Goal: Navigation & Orientation: Find specific page/section

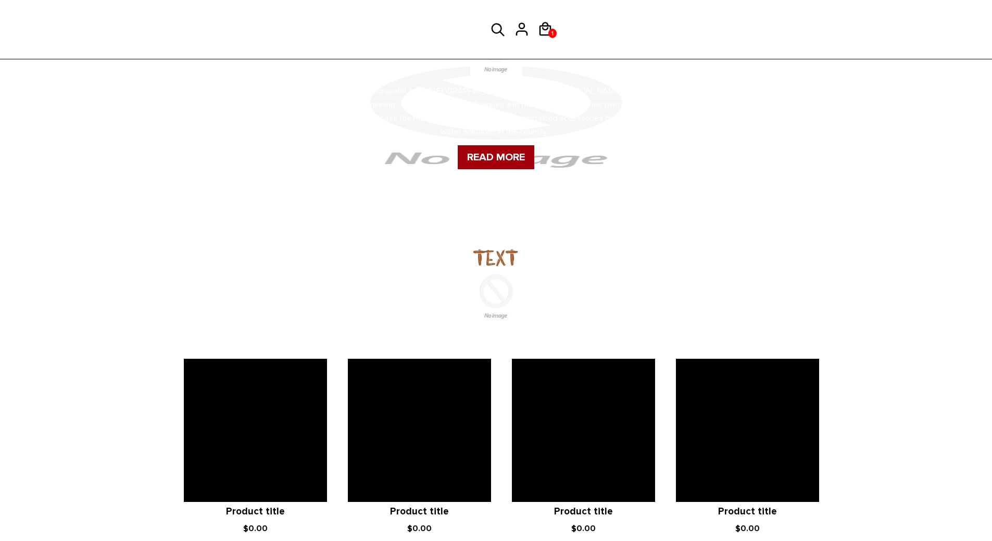
scroll to position [781, 0]
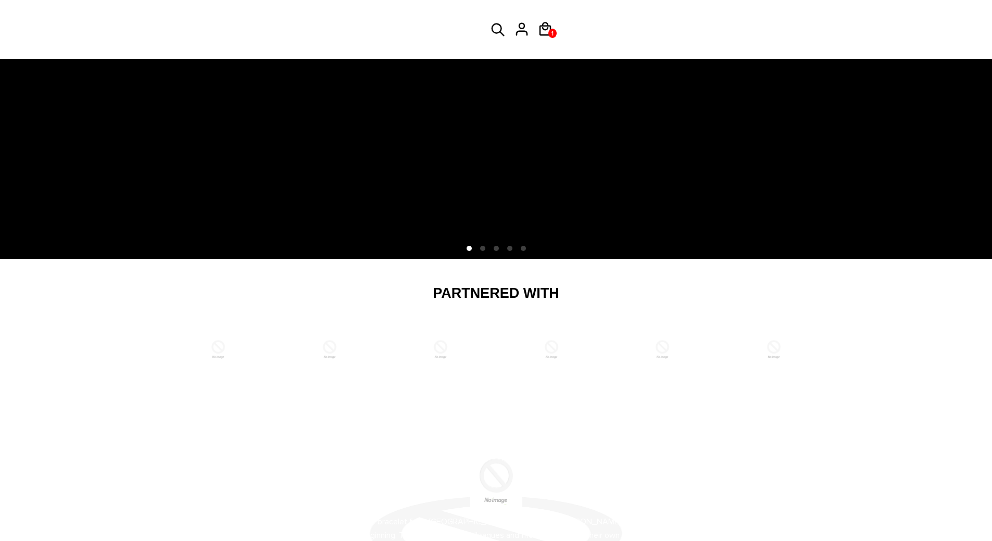
scroll to position [417, 0]
